Goal: Task Accomplishment & Management: Manage account settings

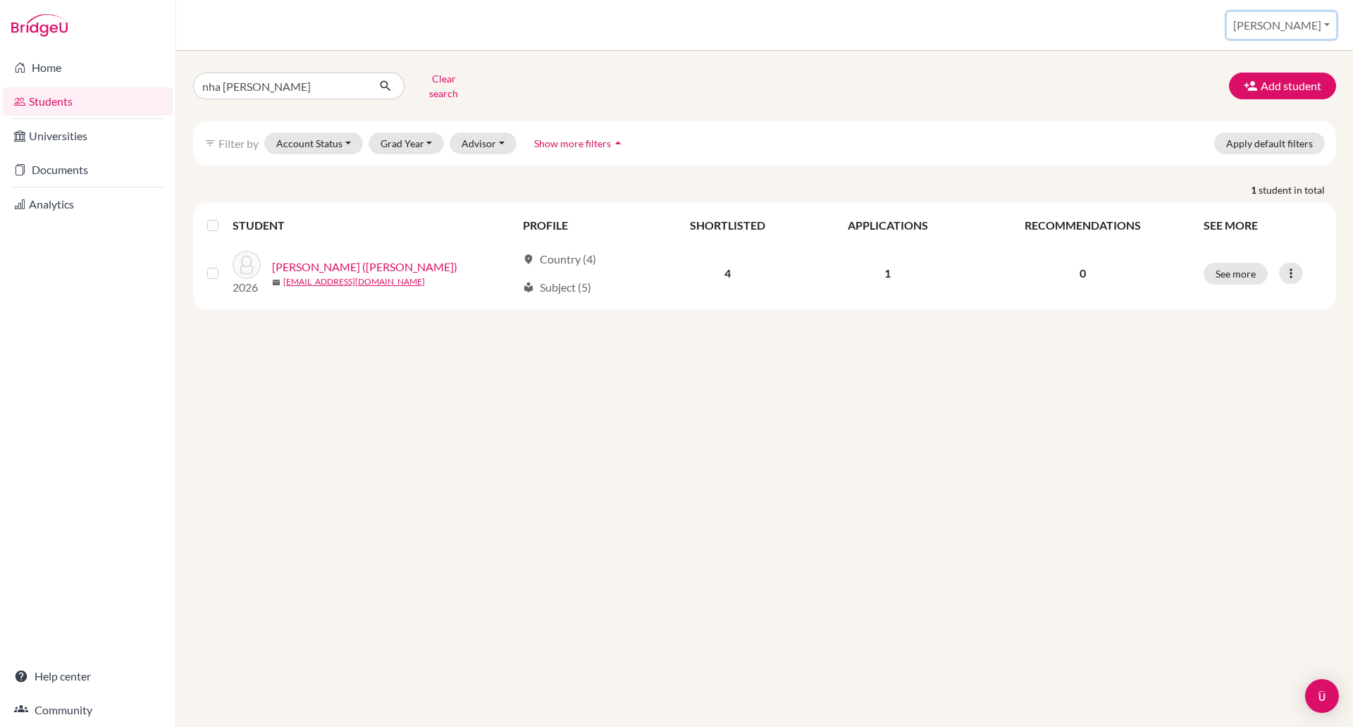
click at [1318, 23] on button "[PERSON_NAME]" at bounding box center [1281, 25] width 109 height 27
click at [1272, 83] on link "School Settings" at bounding box center [1215, 80] width 111 height 23
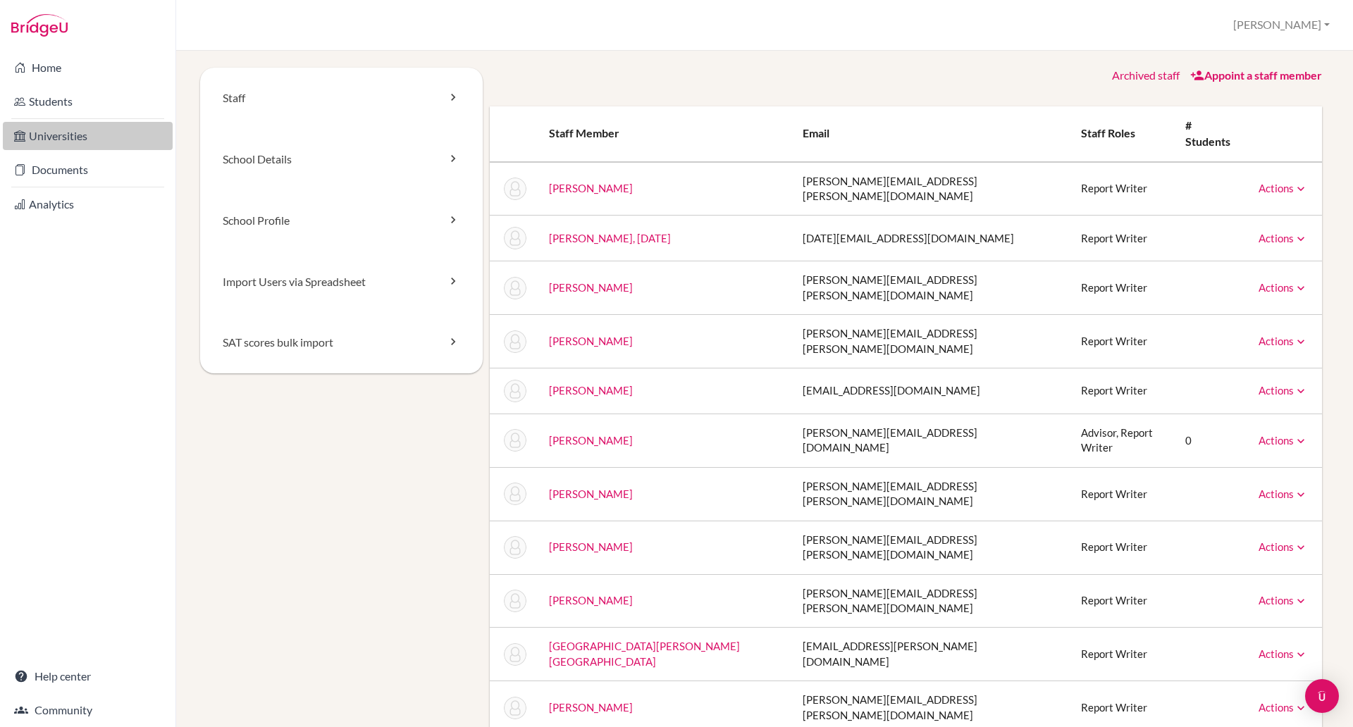
click at [44, 138] on link "Universities" at bounding box center [88, 136] width 170 height 28
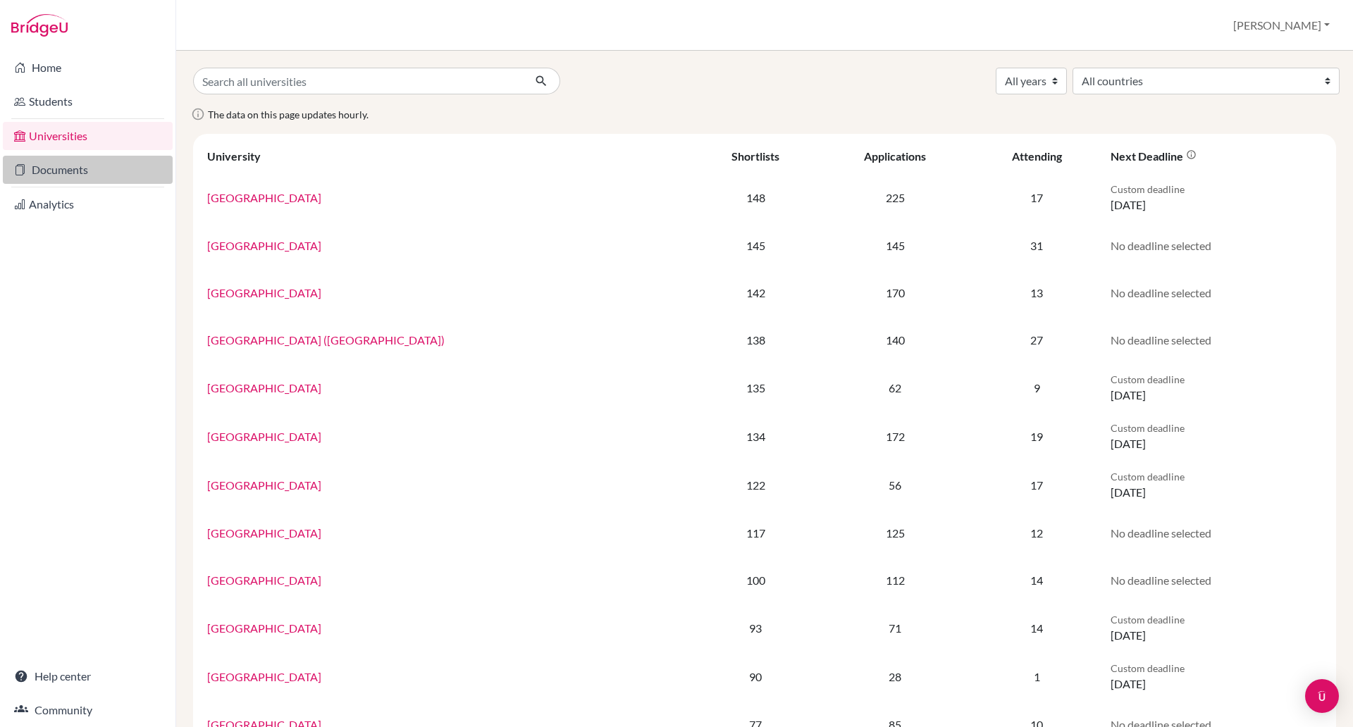
click at [58, 173] on link "Documents" at bounding box center [88, 170] width 170 height 28
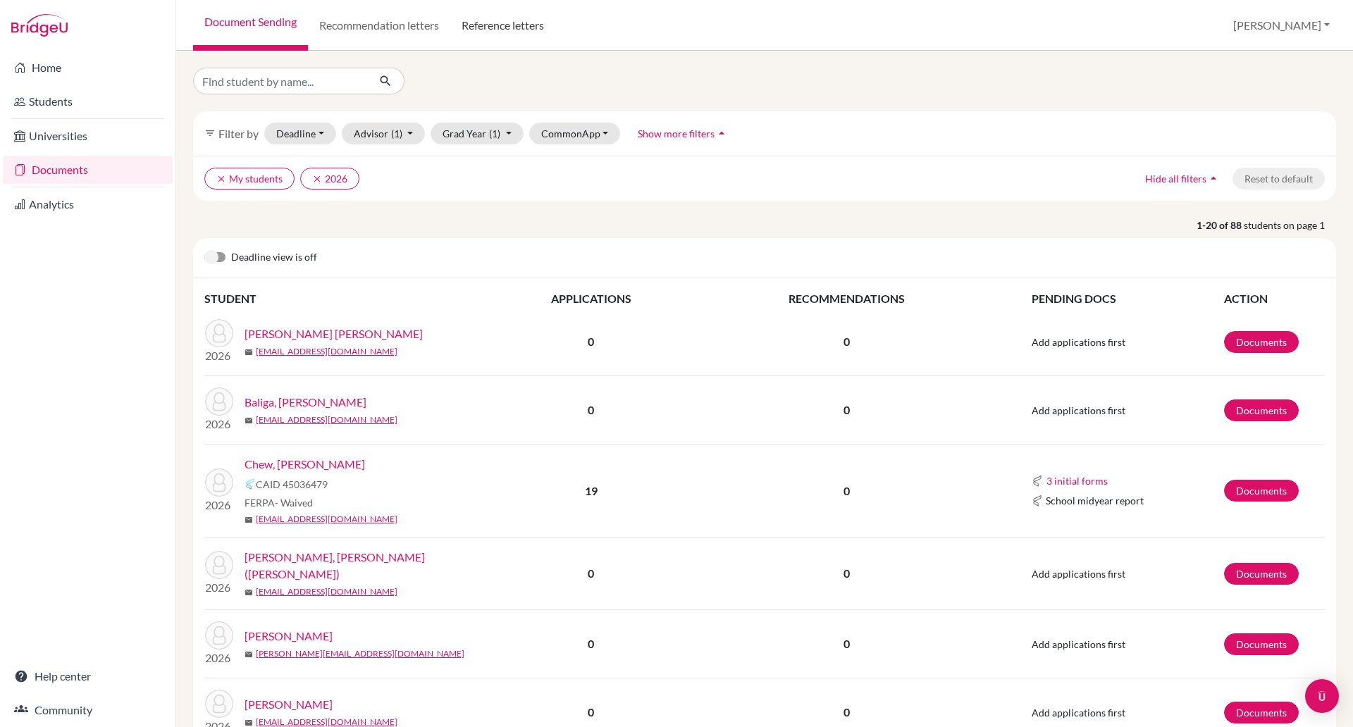
click at [486, 22] on link "Reference letters" at bounding box center [502, 25] width 105 height 51
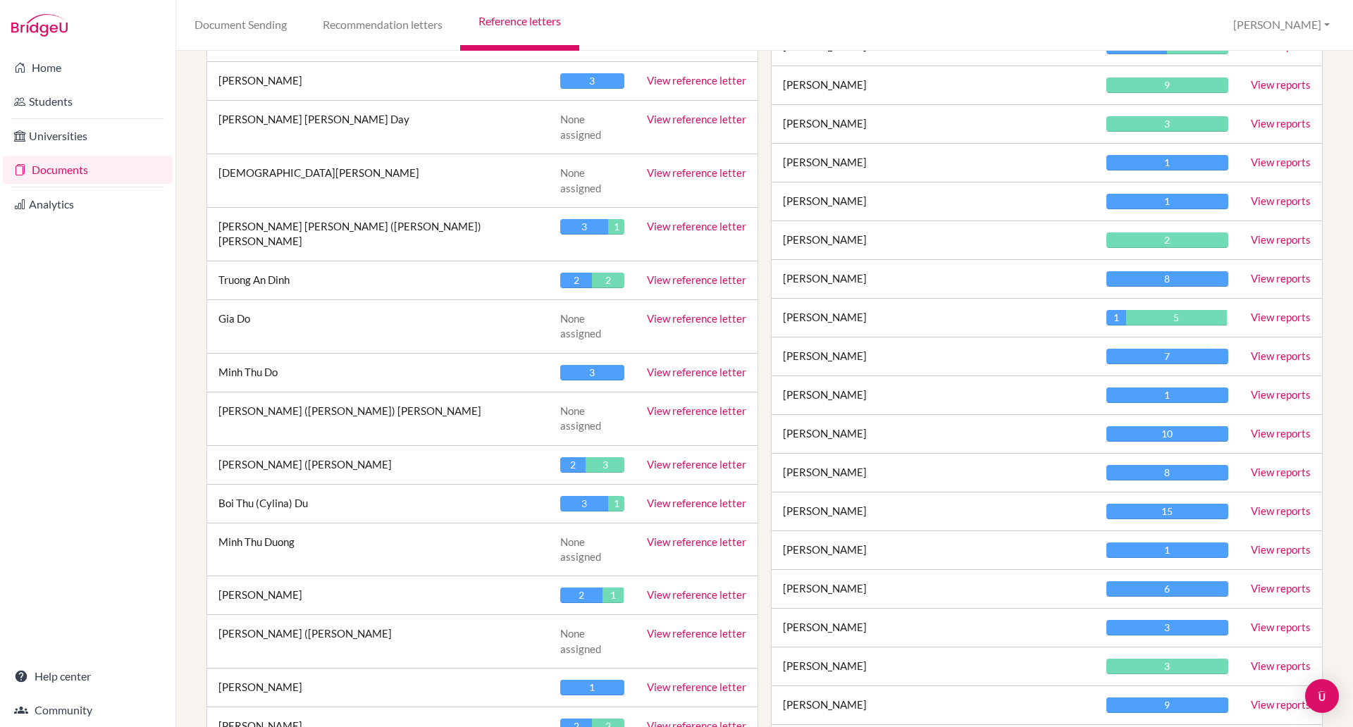
scroll to position [1151, 0]
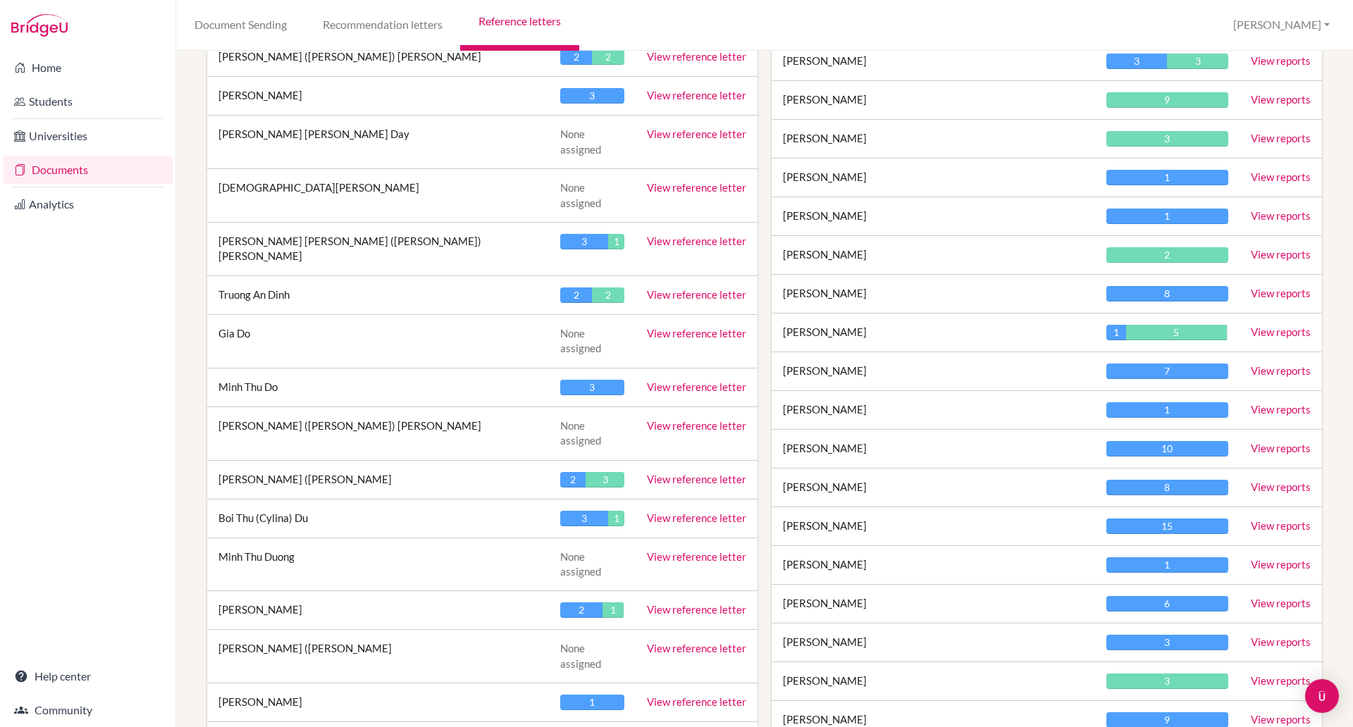
click at [1260, 214] on link "View reports" at bounding box center [1281, 215] width 60 height 13
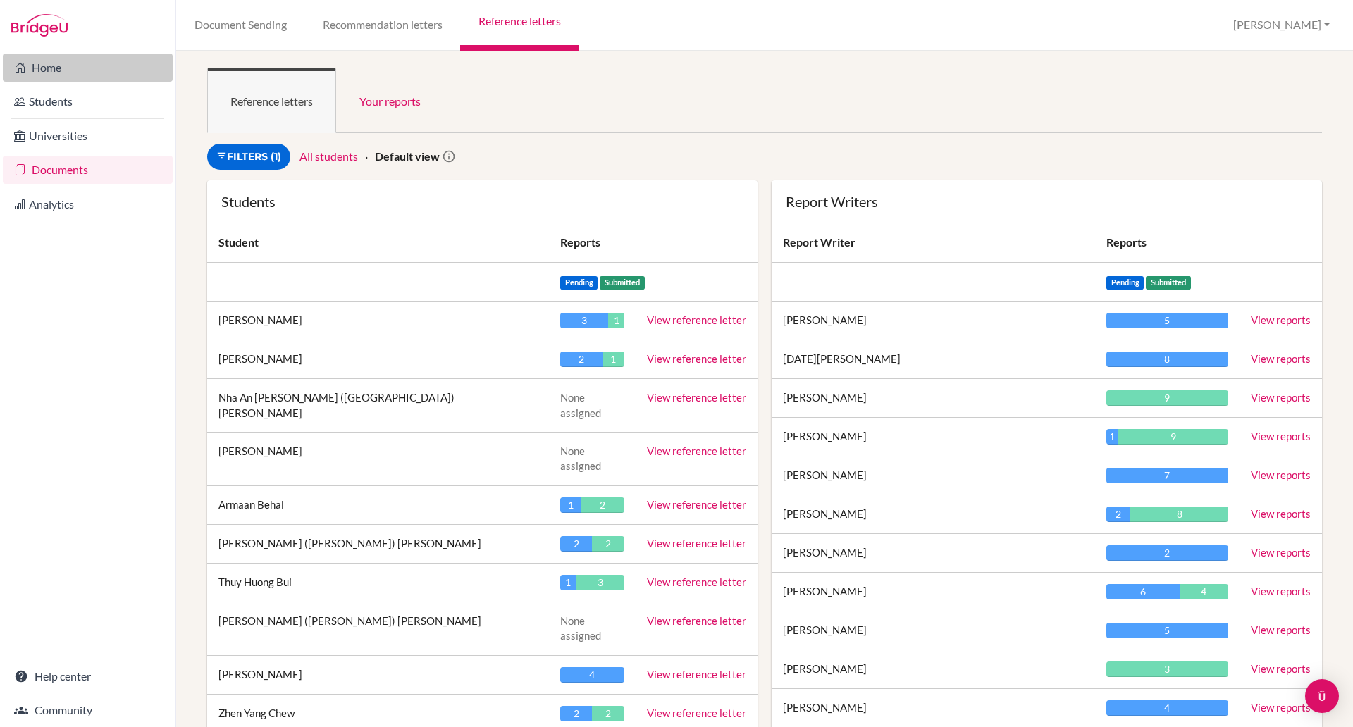
click at [28, 65] on link "Home" at bounding box center [88, 68] width 170 height 28
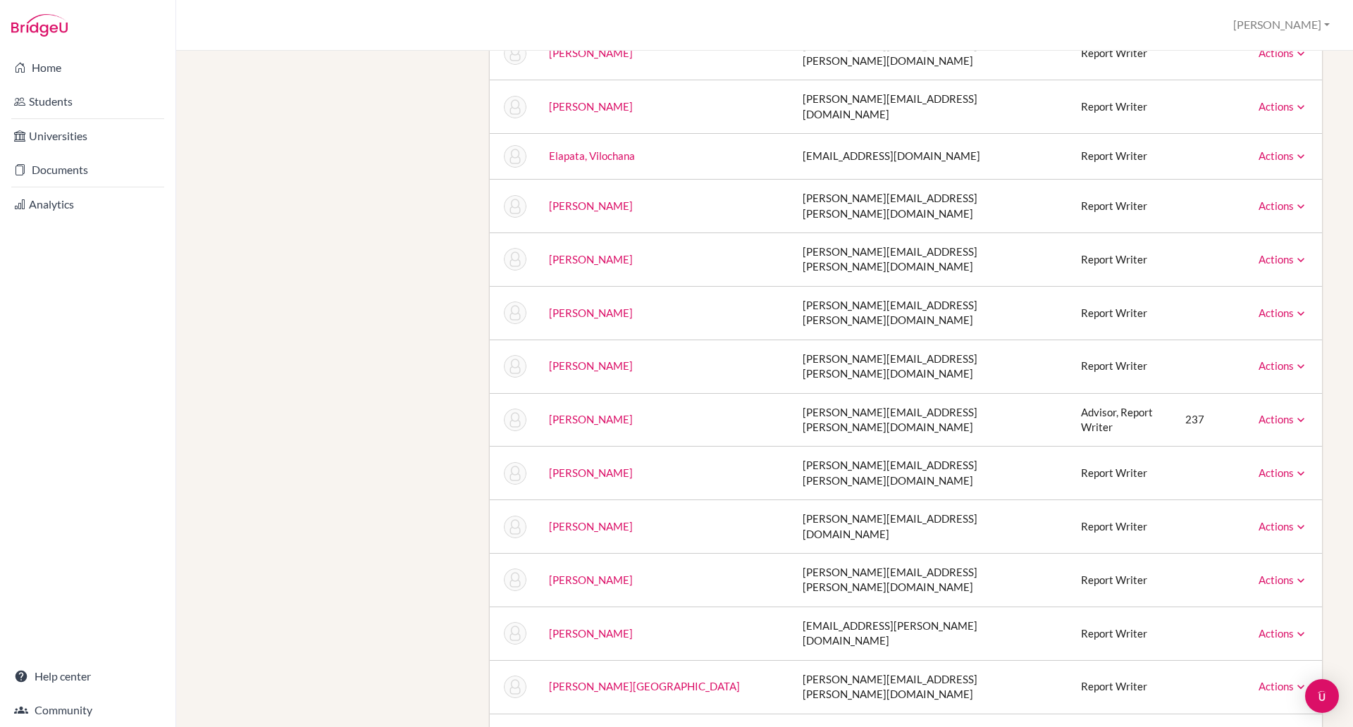
scroll to position [1823, 0]
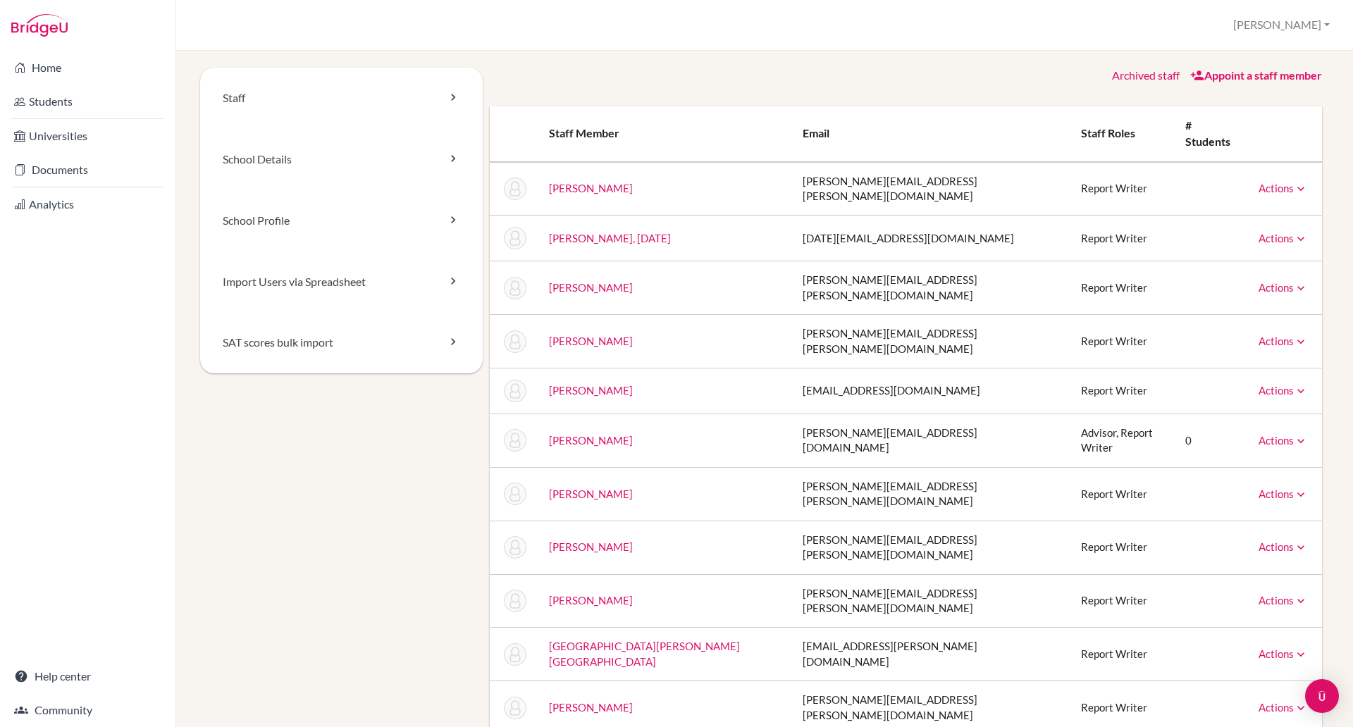
click at [576, 628] on td "Bradbury, Victoria" at bounding box center [665, 655] width 254 height 54
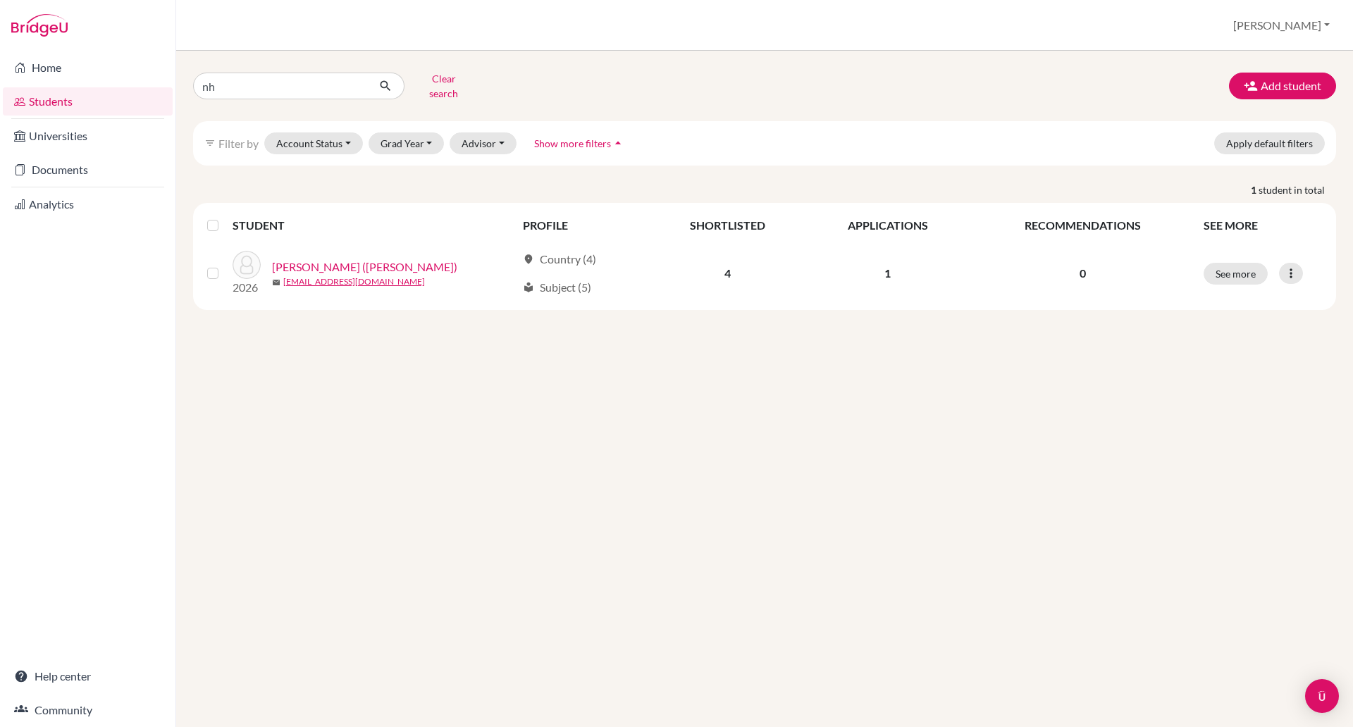
type input "n"
type input "tue [PERSON_NAME]"
click button "submit" at bounding box center [385, 86] width 37 height 27
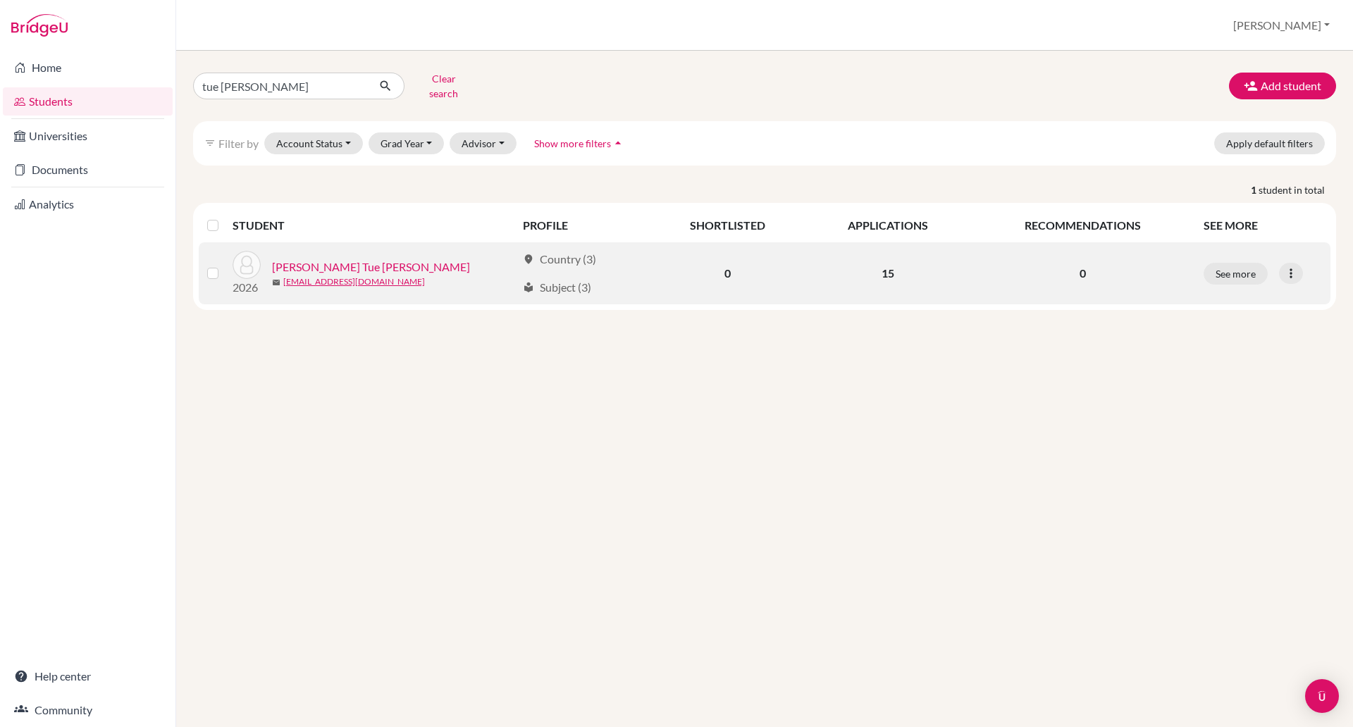
click at [340, 260] on link "[PERSON_NAME] Tue [PERSON_NAME]" at bounding box center [371, 267] width 198 height 17
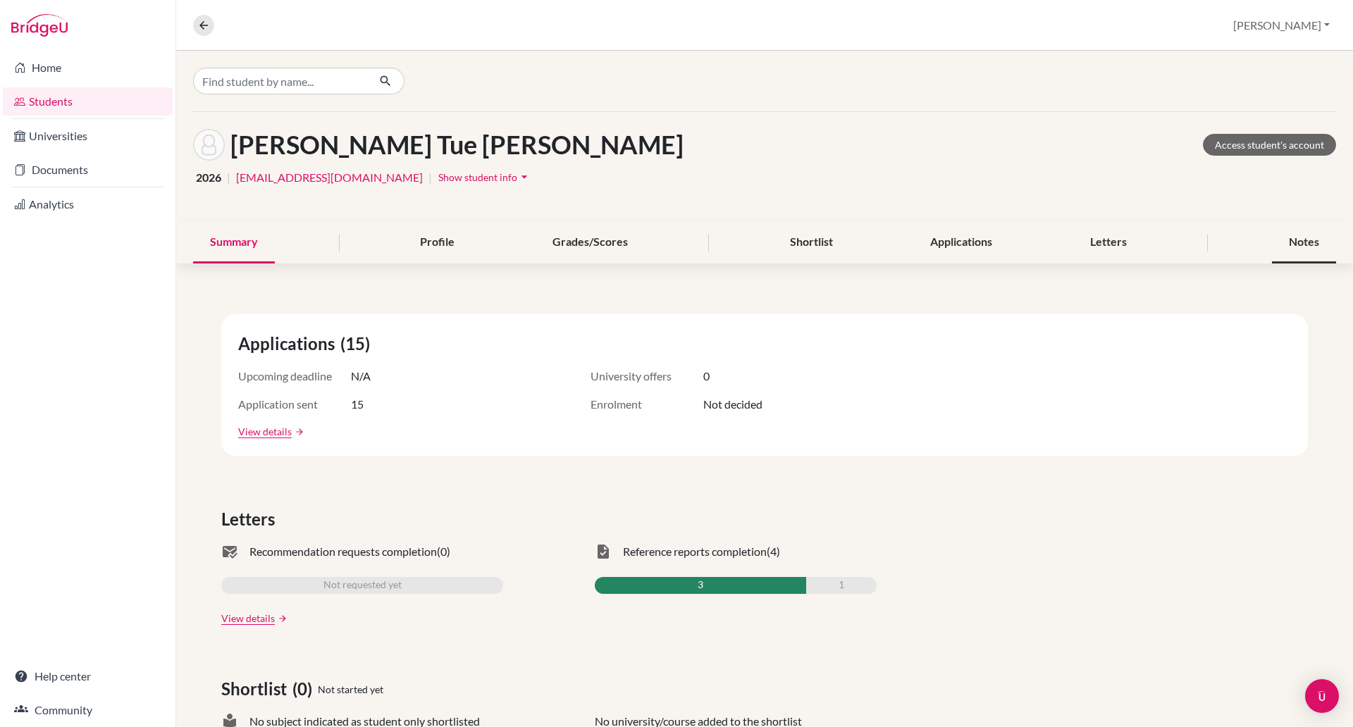
click at [1287, 245] on div "Notes" at bounding box center [1304, 243] width 64 height 42
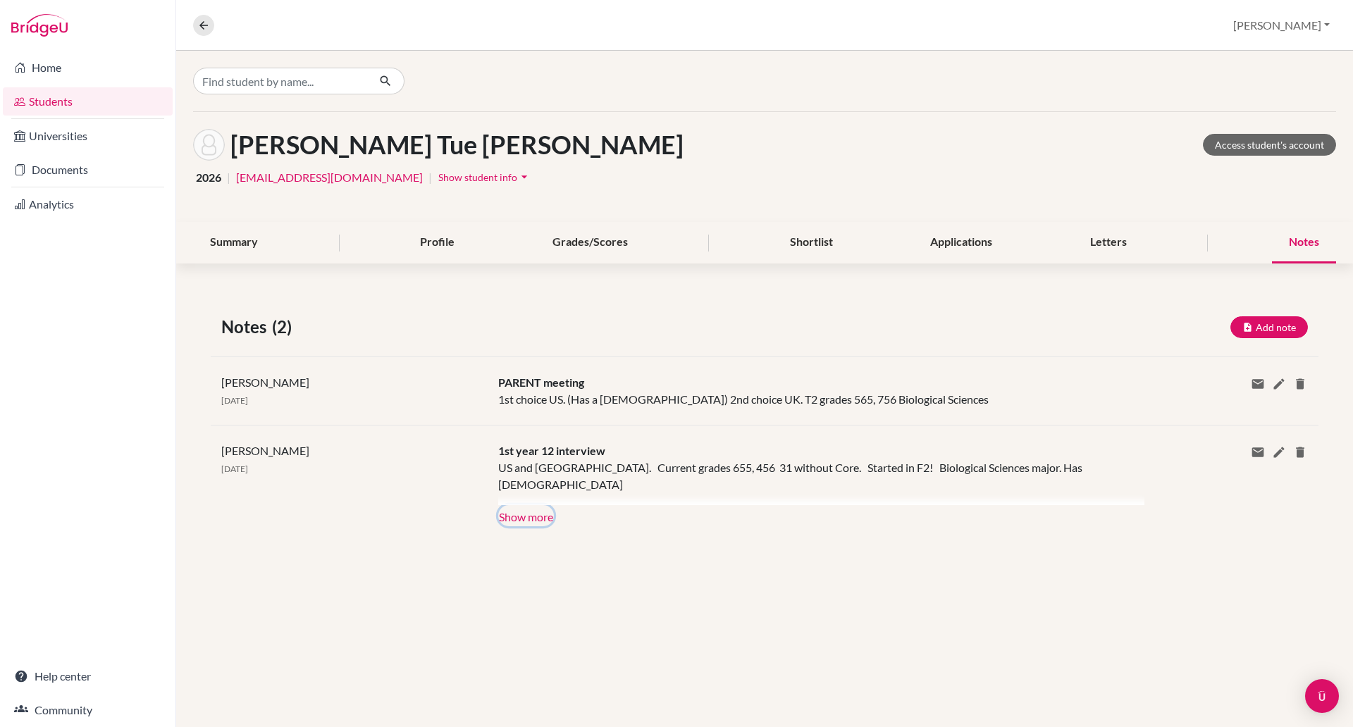
click at [539, 522] on button "Show more" at bounding box center [526, 515] width 56 height 21
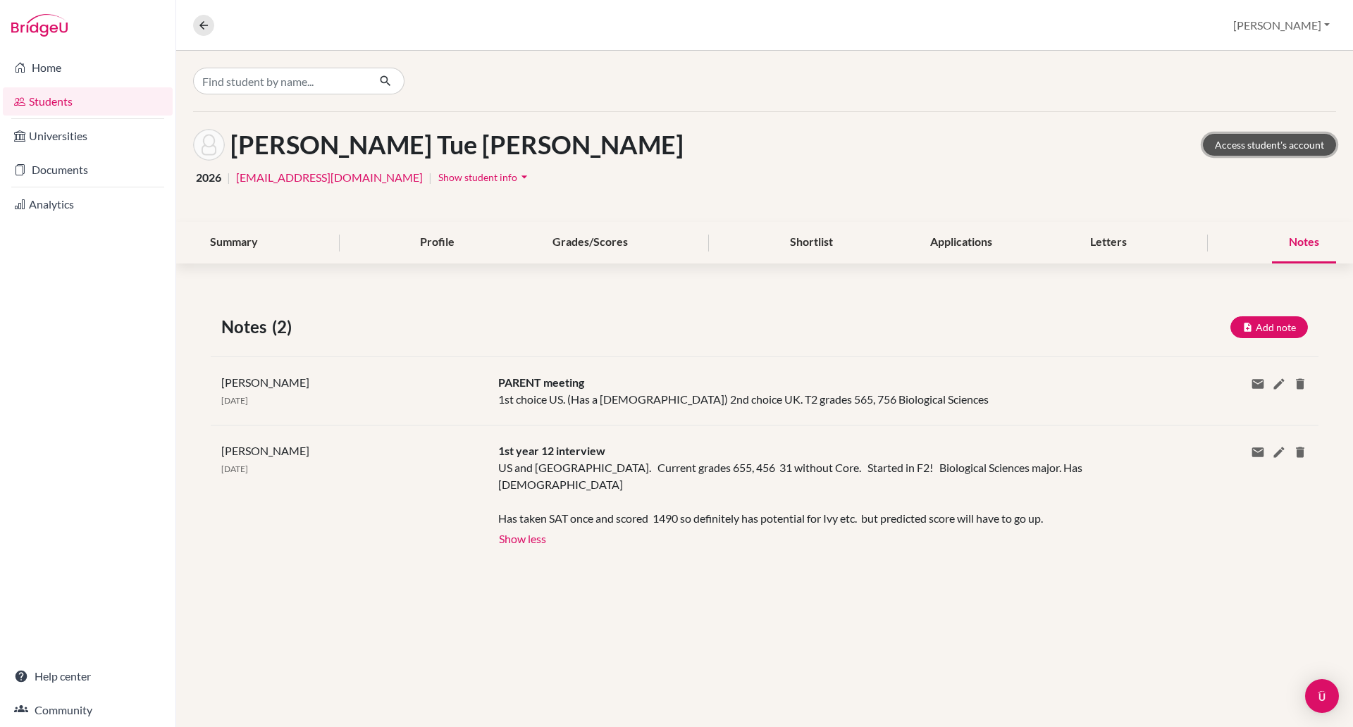
click at [1250, 145] on link "Access student's account" at bounding box center [1269, 145] width 133 height 22
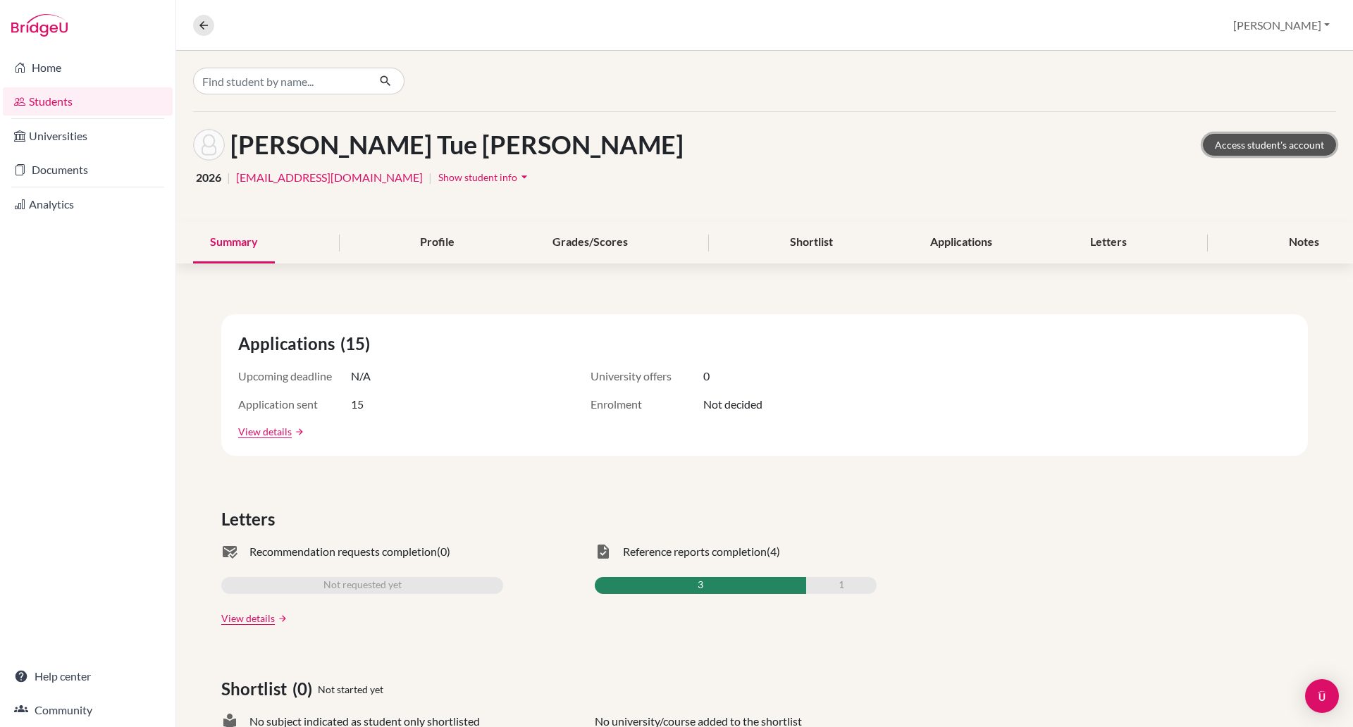
click at [1235, 137] on link "Access student's account" at bounding box center [1269, 145] width 133 height 22
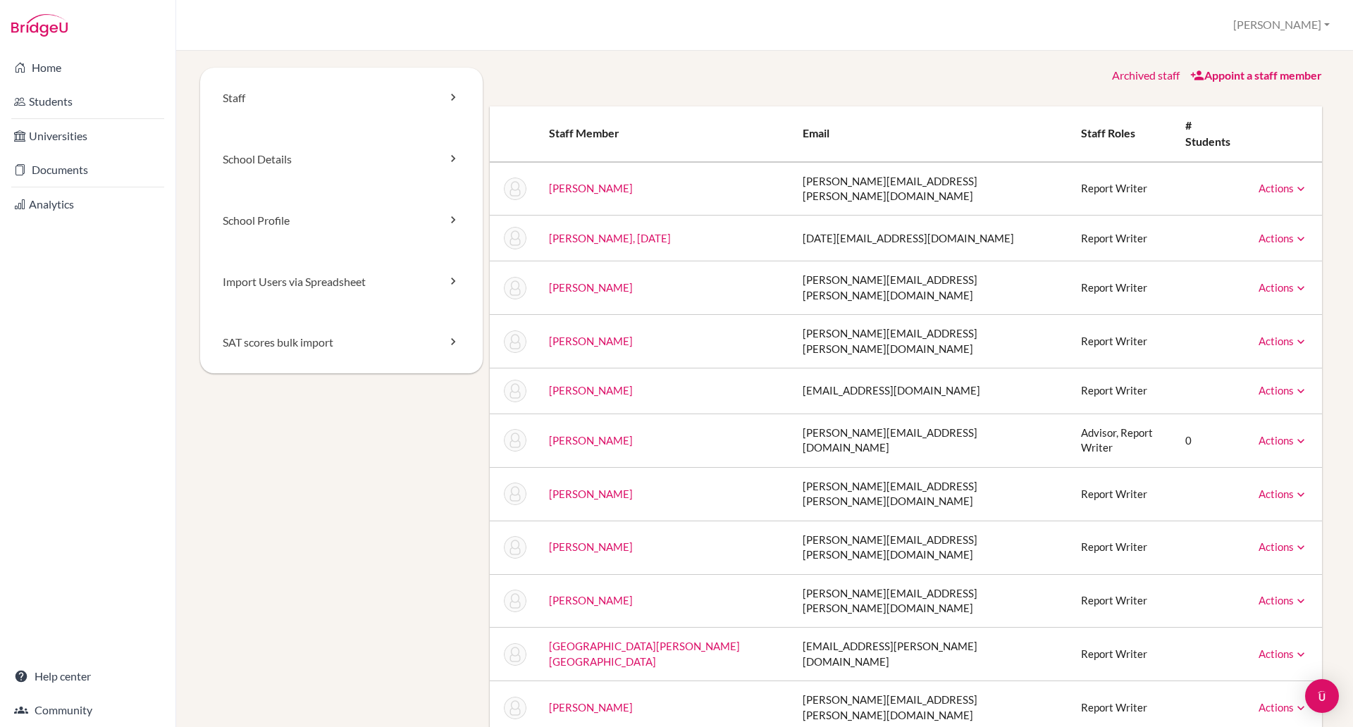
click at [102, 104] on link "Students" at bounding box center [88, 101] width 170 height 28
